Goal: Information Seeking & Learning: Find specific fact

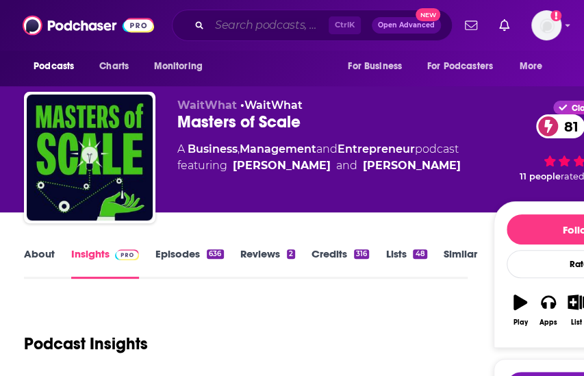
click at [242, 28] on input "Search podcasts, credits, & more..." at bounding box center [268, 25] width 119 height 22
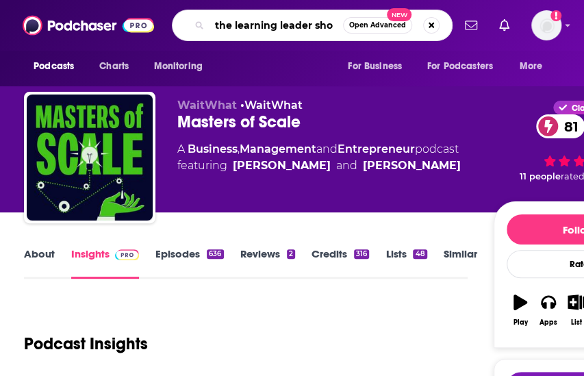
type input "the learning leader show"
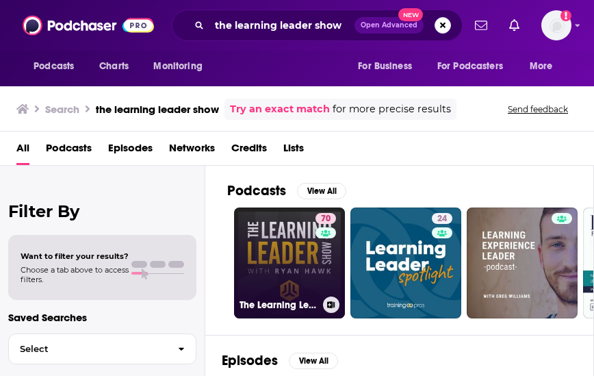
click at [267, 240] on link "70 The Learning Leader Show With [PERSON_NAME]" at bounding box center [289, 262] width 111 height 111
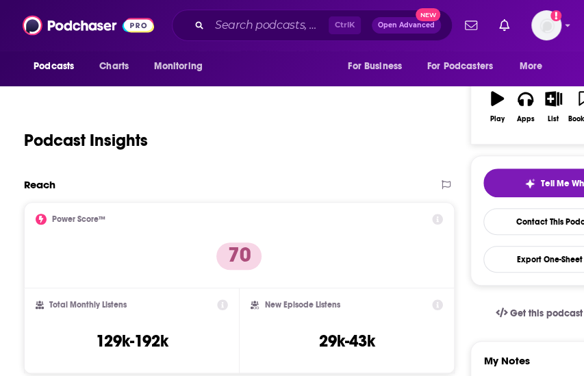
scroll to position [273, 0]
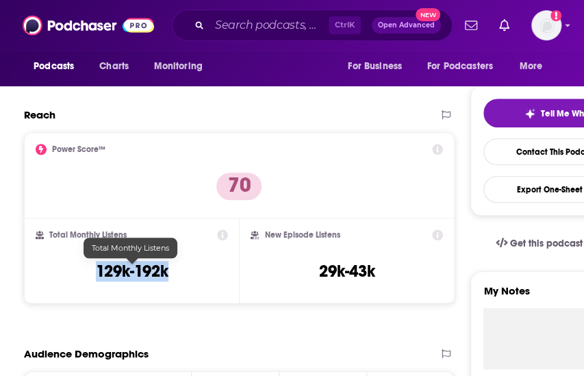
drag, startPoint x: 183, startPoint y: 270, endPoint x: 93, endPoint y: 272, distance: 89.7
click at [93, 272] on div "Total Monthly Listens 129k-192k" at bounding box center [132, 260] width 192 height 63
copy h3 "129k-192k"
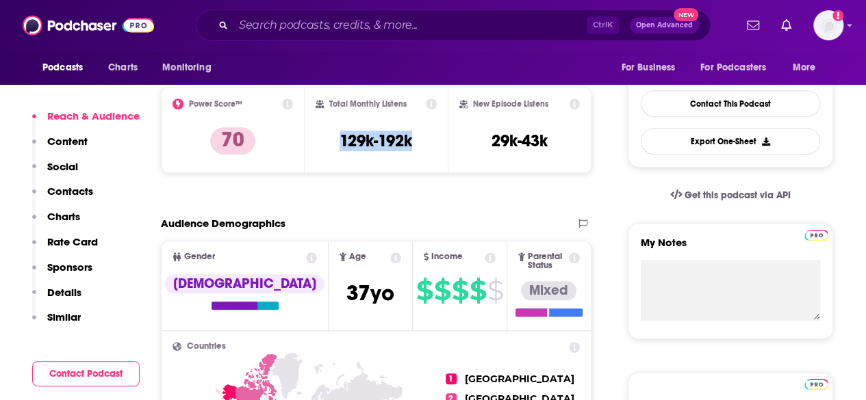
scroll to position [333, 0]
click at [286, 106] on icon at bounding box center [287, 103] width 11 height 11
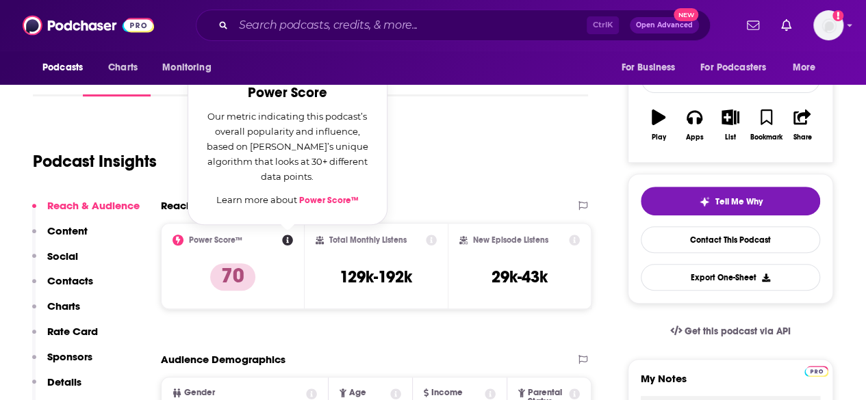
scroll to position [189, 0]
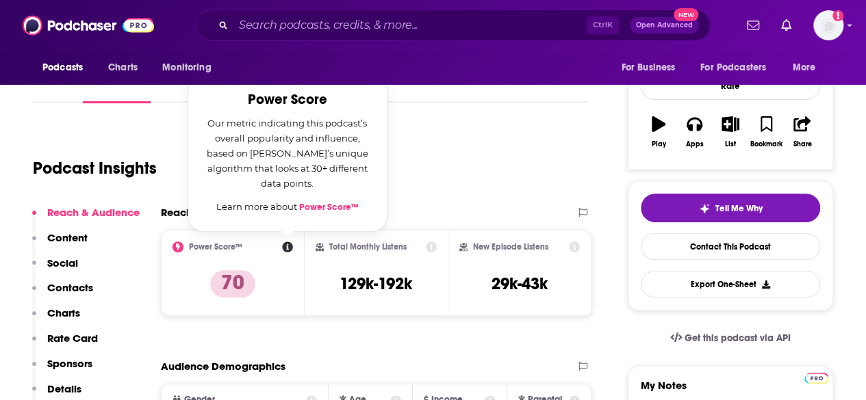
click at [483, 194] on div "Podcast Insights" at bounding box center [305, 160] width 544 height 70
